Goal: Book appointment/travel/reservation

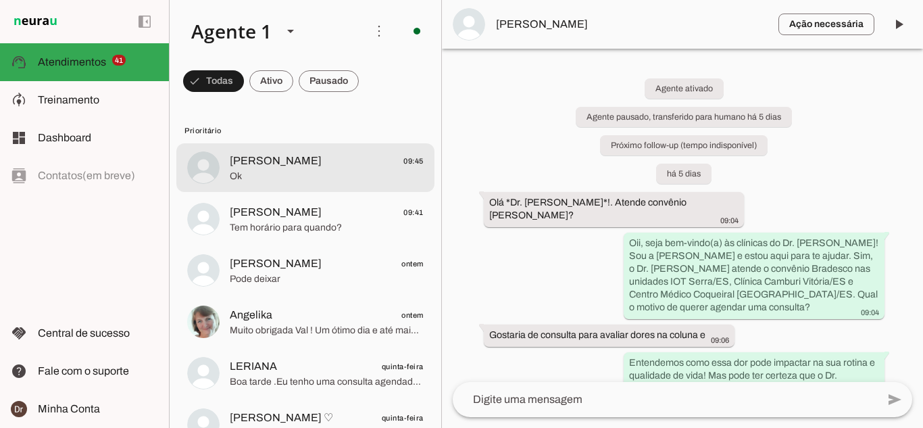
click at [310, 172] on span "Ok" at bounding box center [327, 177] width 194 height 14
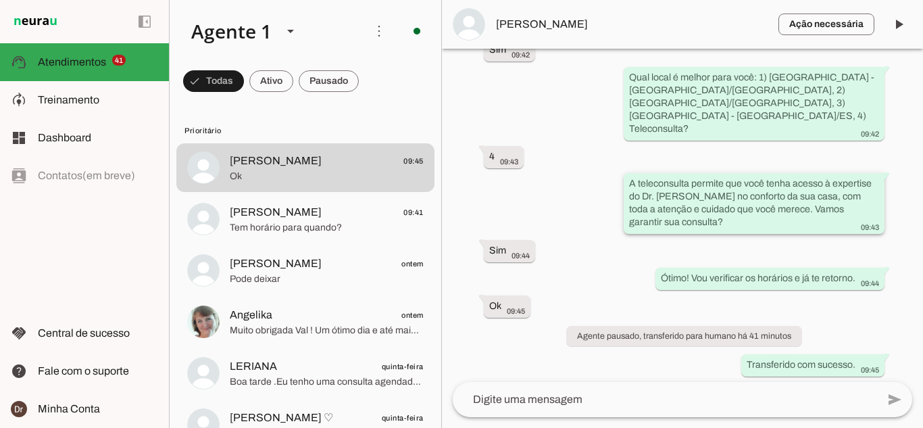
scroll to position [401, 0]
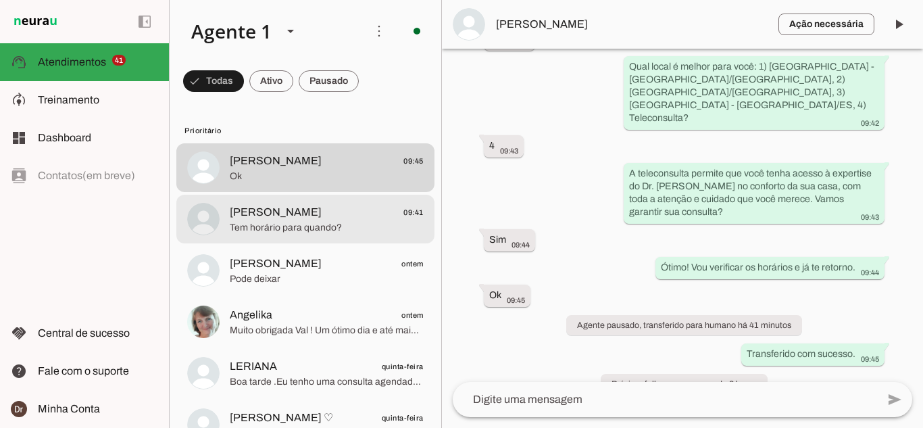
click at [343, 223] on span "Tem horário para quando?" at bounding box center [327, 228] width 194 height 14
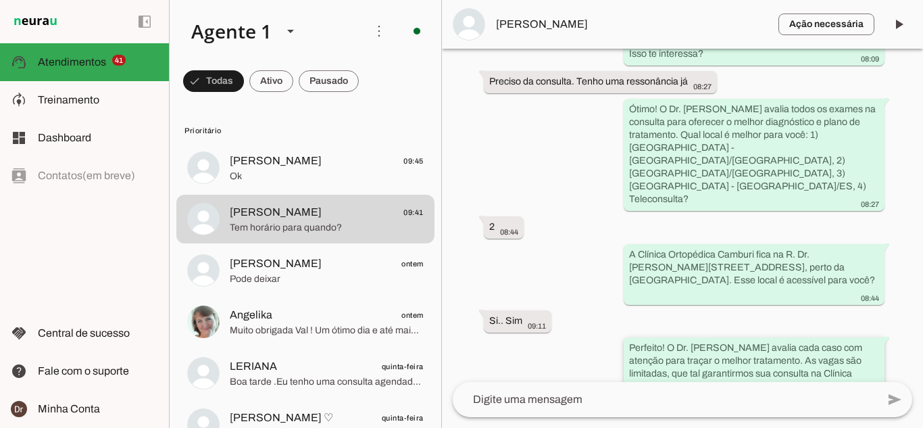
scroll to position [1877, 0]
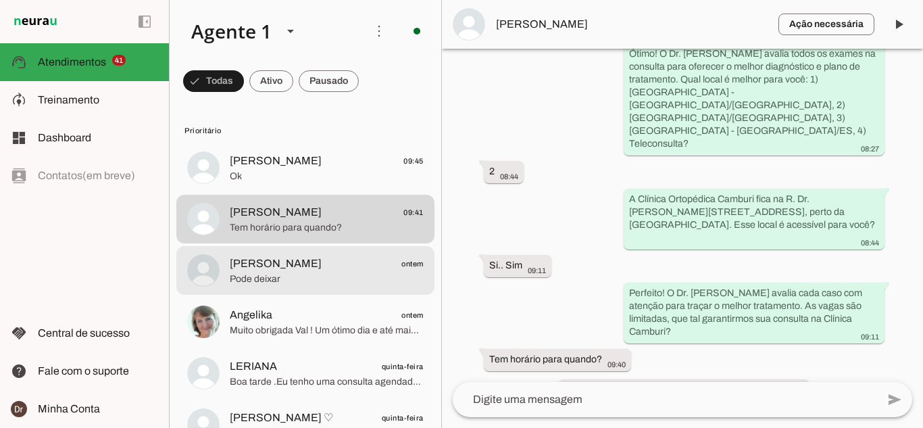
click at [320, 272] on span "Pode deixar" at bounding box center [327, 279] width 194 height 14
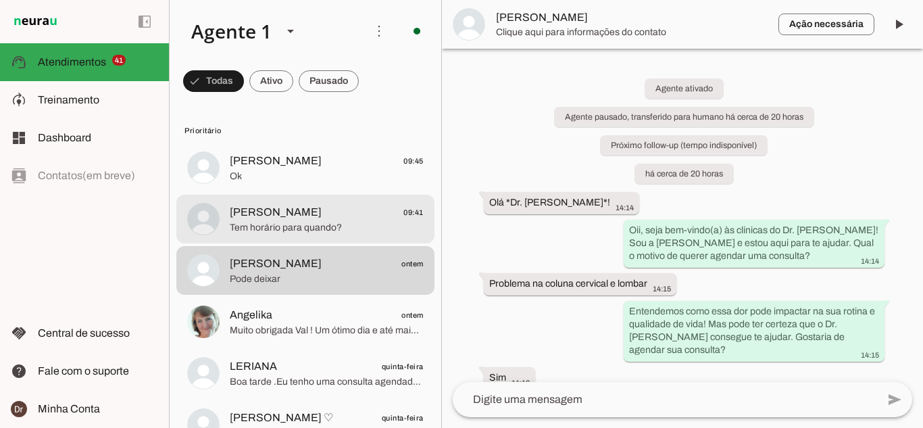
click at [295, 225] on span "Tem horário para quando?" at bounding box center [327, 228] width 194 height 14
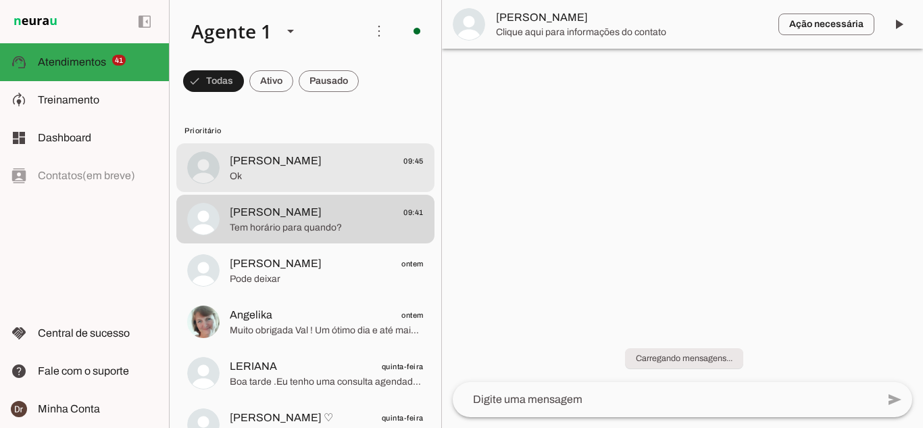
click at [276, 186] on md-item "[PERSON_NAME] 09:45 Ok" at bounding box center [305, 167] width 258 height 49
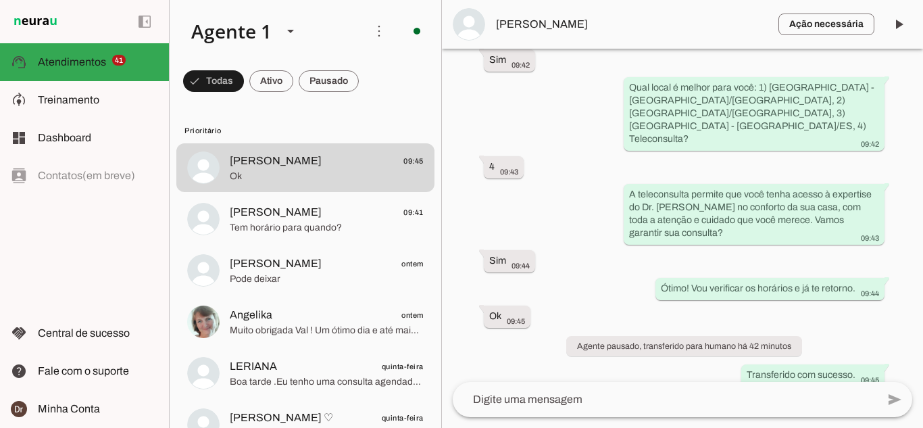
scroll to position [401, 0]
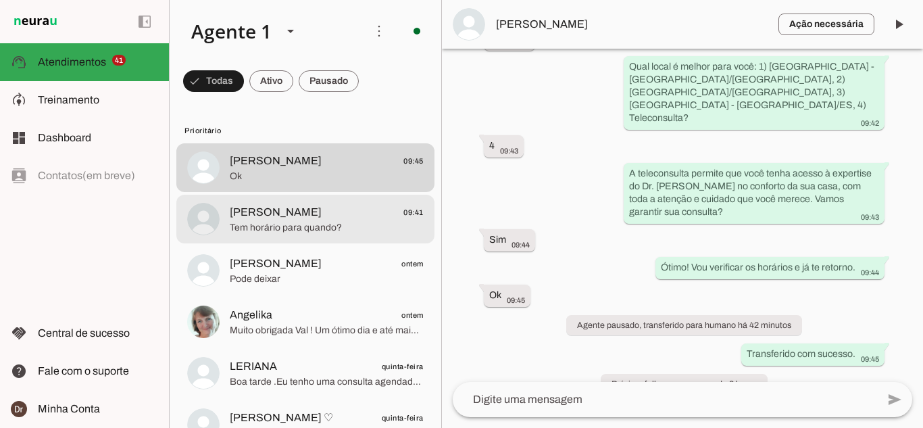
click at [318, 218] on span "[PERSON_NAME]" at bounding box center [276, 212] width 92 height 16
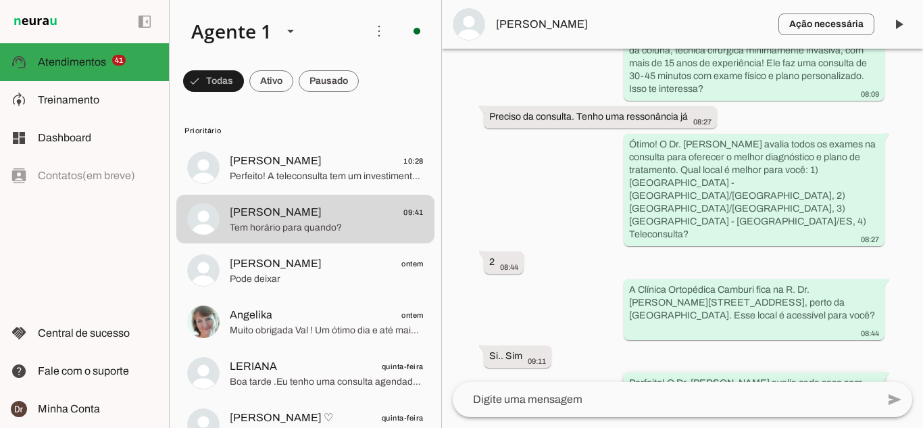
scroll to position [1877, 0]
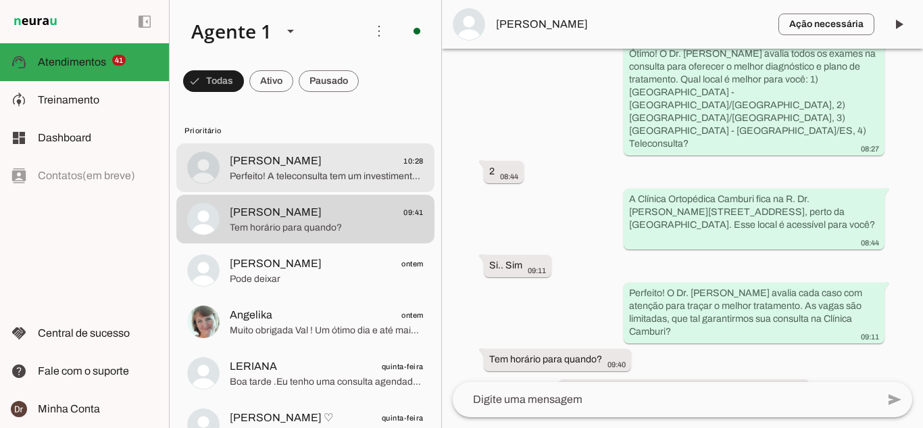
click at [332, 174] on span "Perfeito! A teleconsulta tem um investimento de R$ 800,00, que inclui o exame f…" at bounding box center [327, 177] width 194 height 14
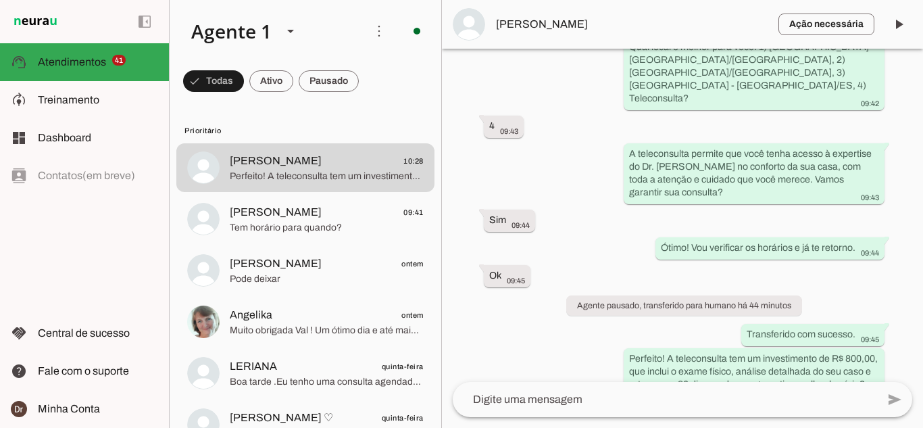
scroll to position [397, 0]
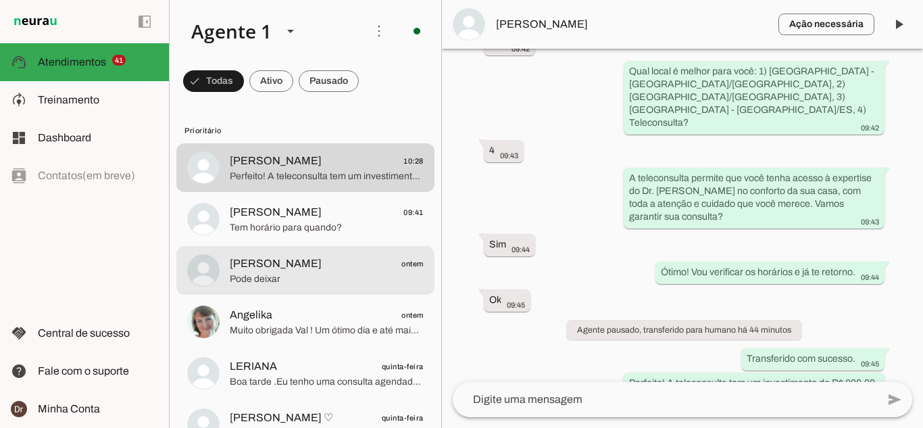
click at [315, 267] on span "[PERSON_NAME]" at bounding box center [276, 263] width 92 height 16
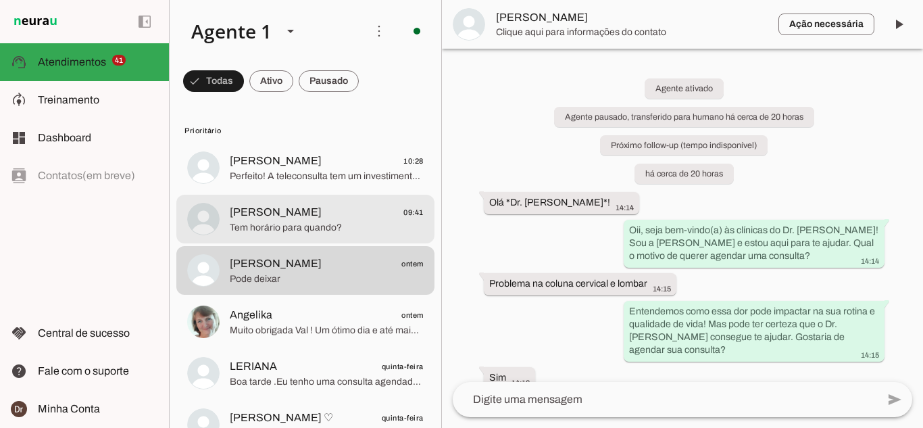
click at [308, 222] on span "Tem horário para quando?" at bounding box center [327, 228] width 194 height 14
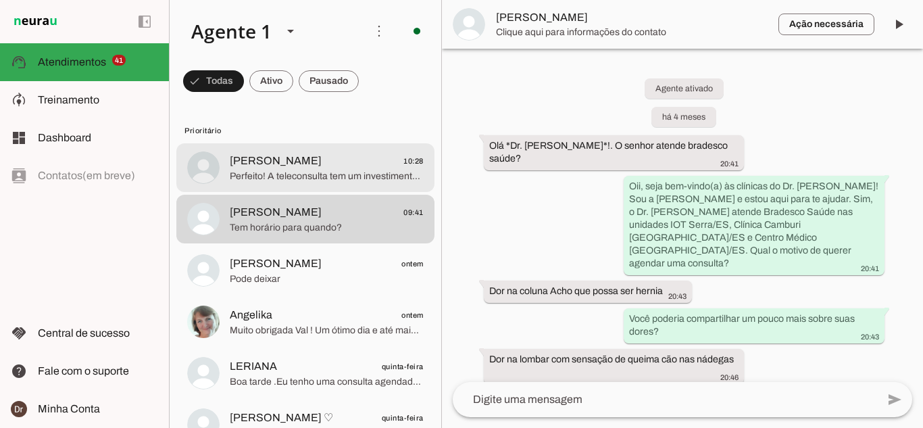
click at [297, 183] on div at bounding box center [327, 167] width 194 height 33
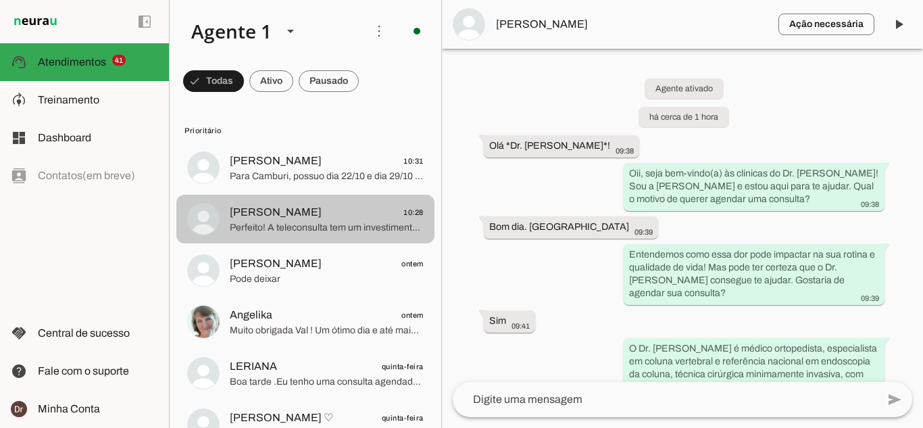
click at [317, 228] on span "Perfeito! A teleconsulta tem um investimento de R$ 800,00, que inclui o exame f…" at bounding box center [327, 228] width 194 height 14
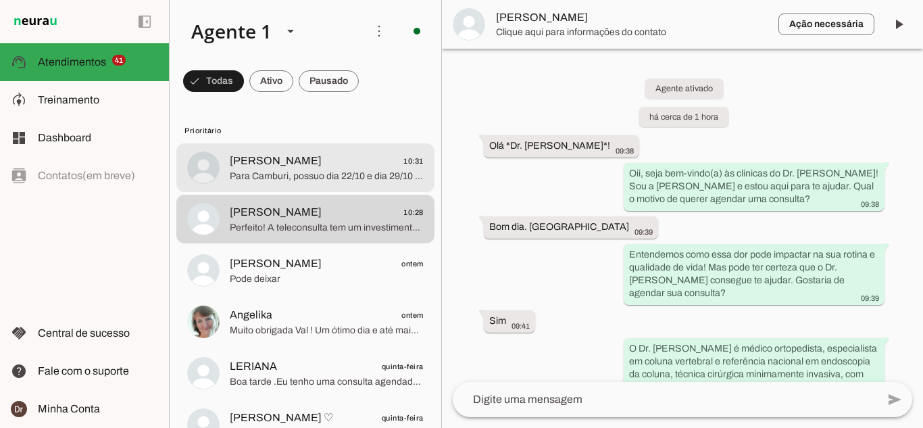
click at [287, 157] on span "[PERSON_NAME]" at bounding box center [276, 161] width 92 height 16
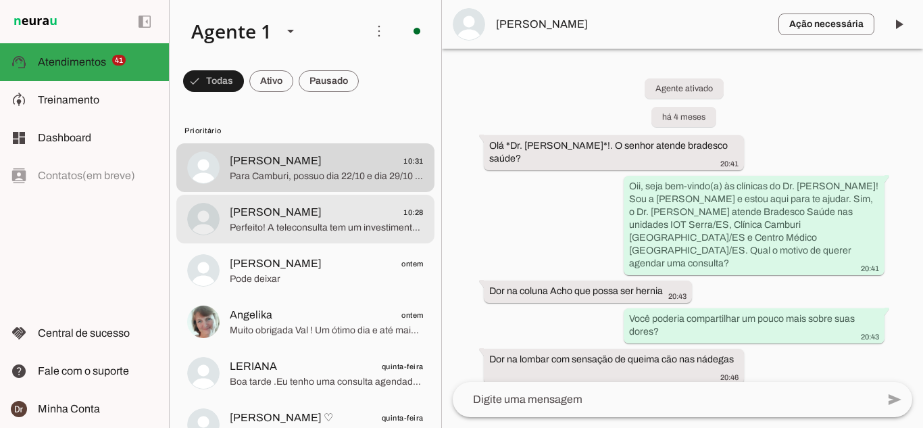
click at [361, 226] on span "Perfeito! A teleconsulta tem um investimento de R$ 800,00, que inclui o exame f…" at bounding box center [327, 228] width 194 height 14
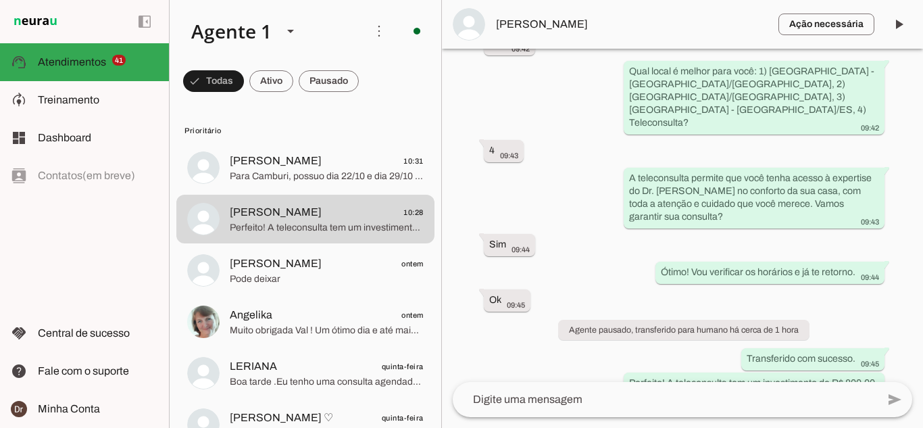
scroll to position [464, 0]
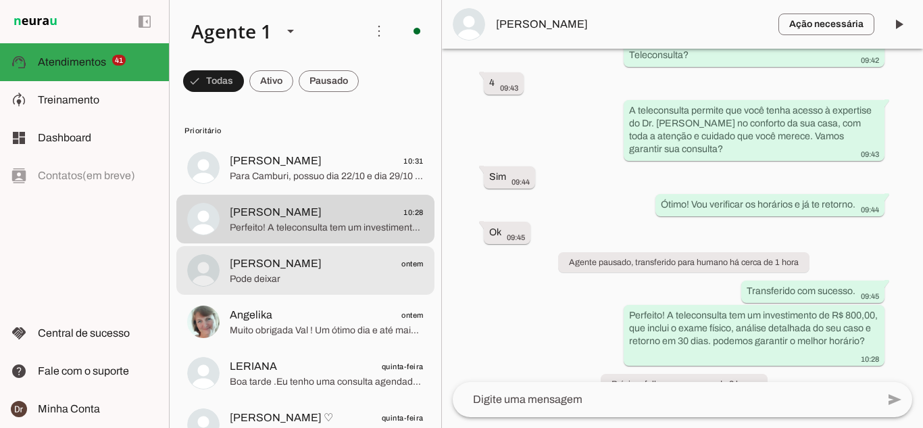
click at [301, 268] on span "[PERSON_NAME]" at bounding box center [276, 263] width 92 height 16
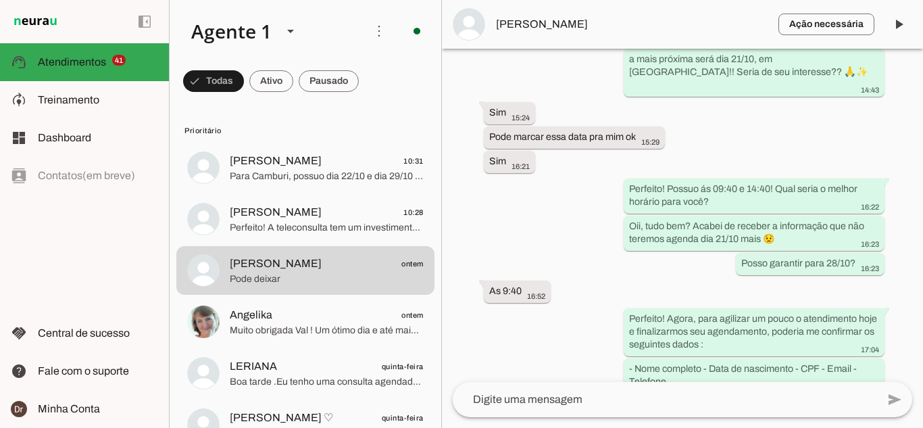
scroll to position [689, 0]
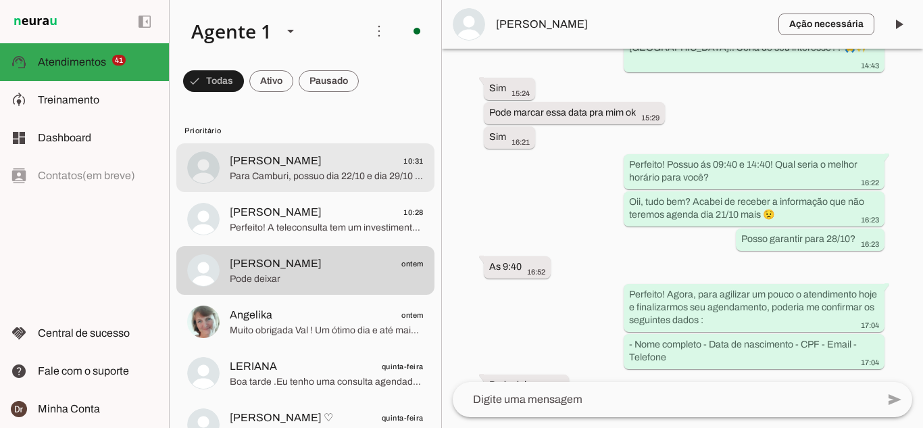
click at [297, 177] on span "Para Camburi, possuo dia 22/10 e dia 29/10 com horários! Qual seria o melhor pa…" at bounding box center [327, 177] width 194 height 14
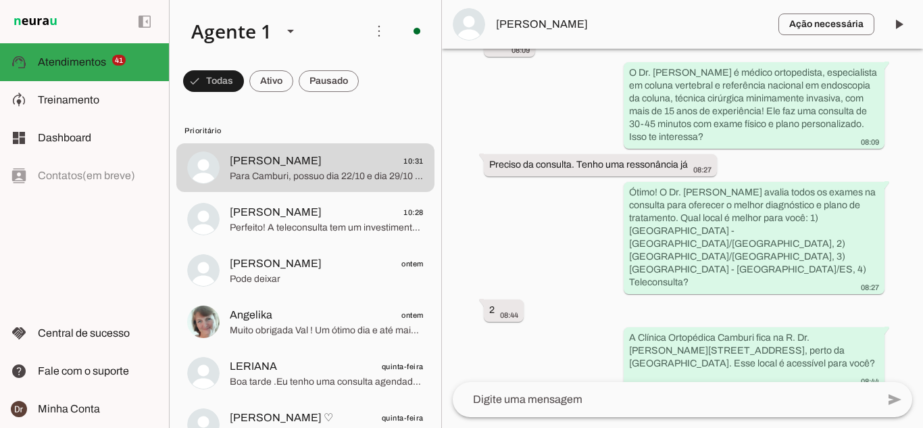
scroll to position [1914, 0]
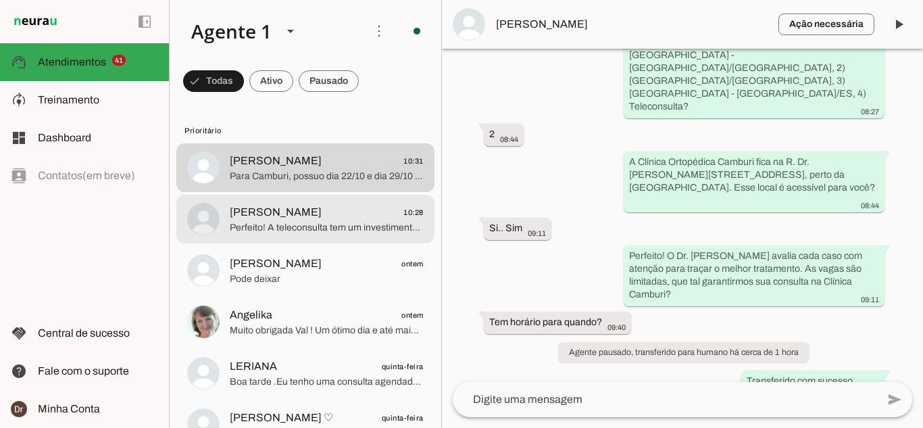
click at [270, 217] on span "[PERSON_NAME]" at bounding box center [276, 212] width 92 height 16
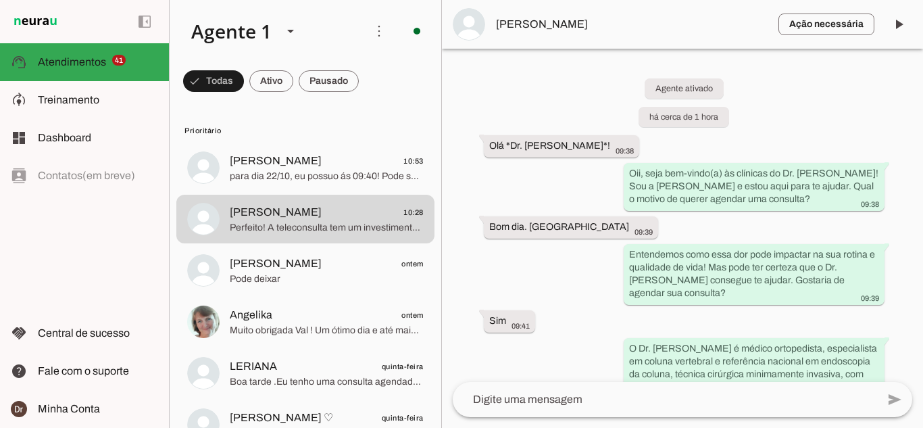
scroll to position [464, 0]
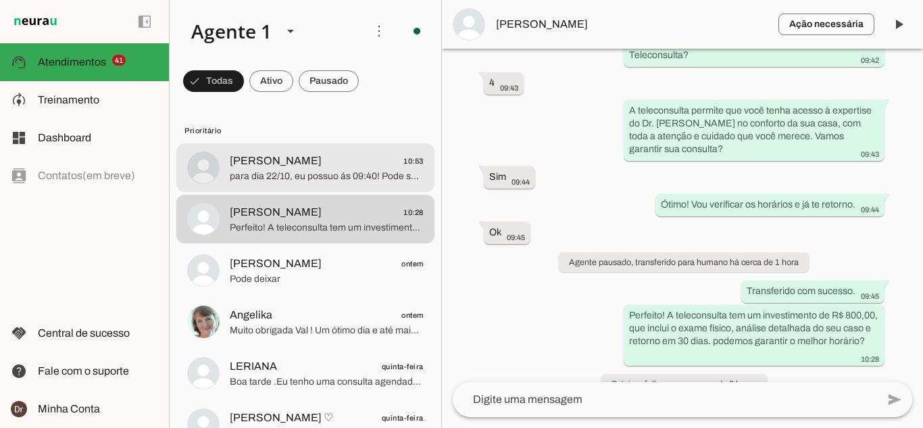
click at [287, 175] on span "para dia 22/10, eu possuo ás 09:40! Pode ser?" at bounding box center [327, 177] width 194 height 14
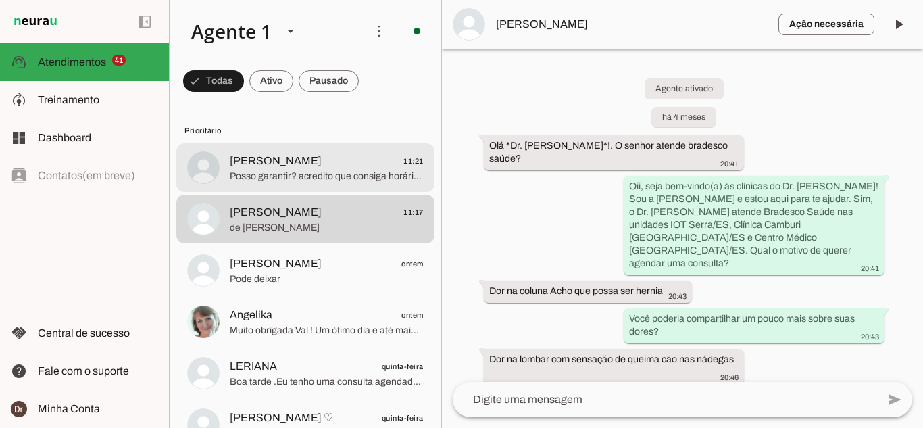
click at [299, 174] on span "Posso garantir? acredito que consiga horário para esta semana ainda!" at bounding box center [327, 177] width 194 height 14
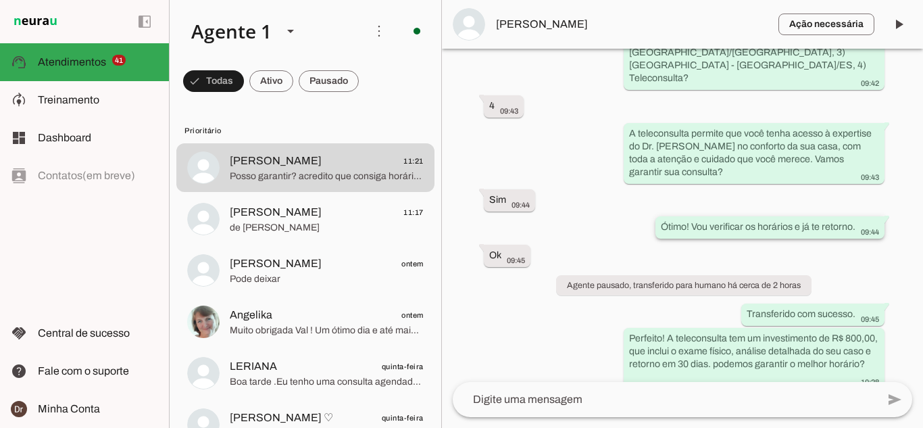
scroll to position [502, 0]
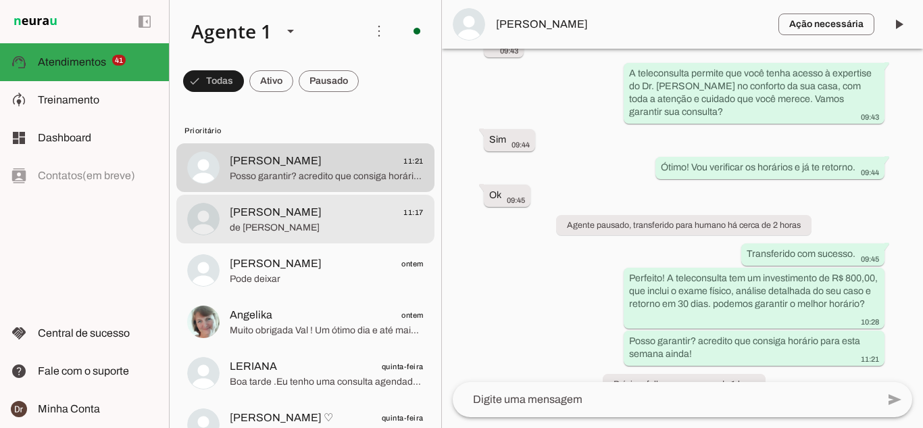
click at [290, 212] on span "[PERSON_NAME]" at bounding box center [276, 212] width 92 height 16
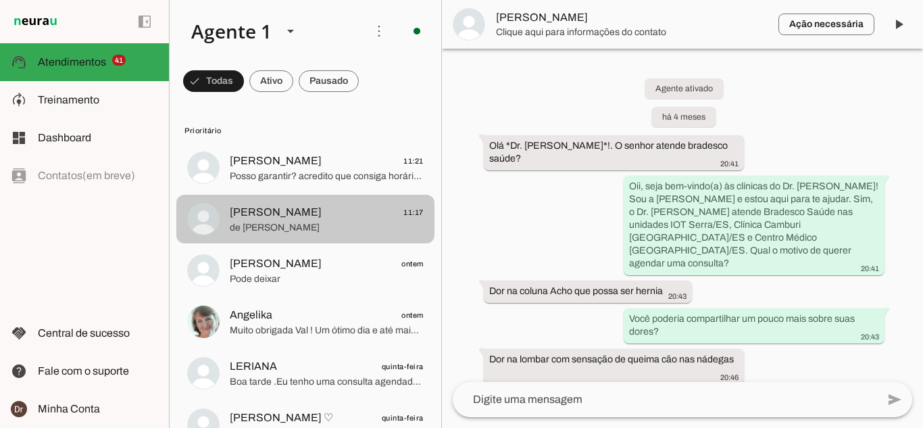
scroll to position [2402, 0]
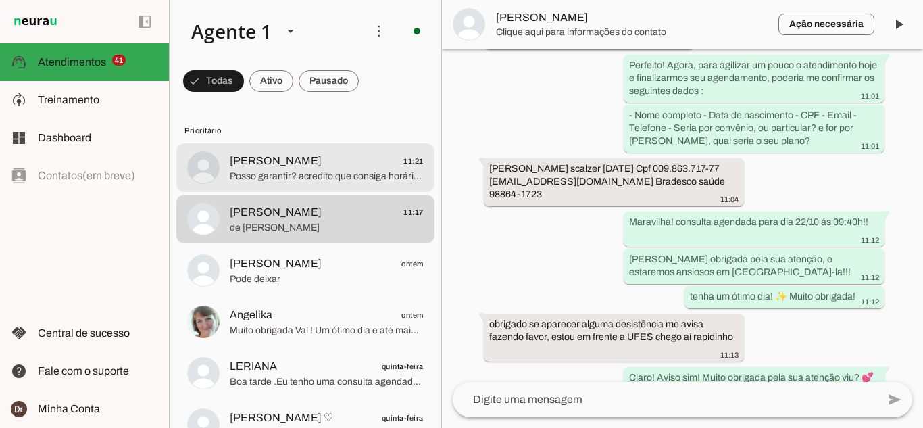
click at [233, 163] on span "[PERSON_NAME]" at bounding box center [276, 161] width 92 height 16
